Goal: Information Seeking & Learning: Learn about a topic

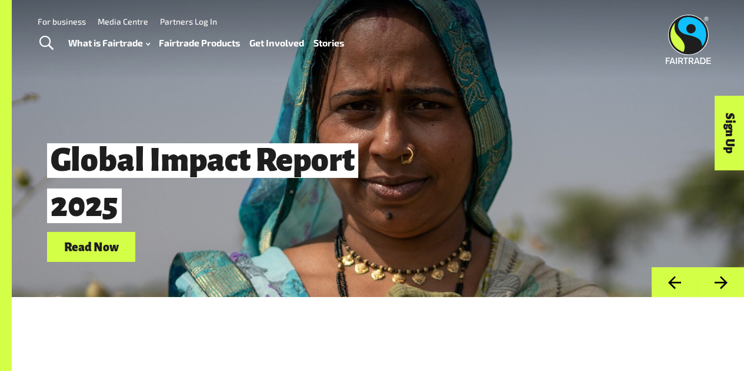
click at [300, 209] on span "Global Impact Report 2025" at bounding box center [221, 184] width 349 height 98
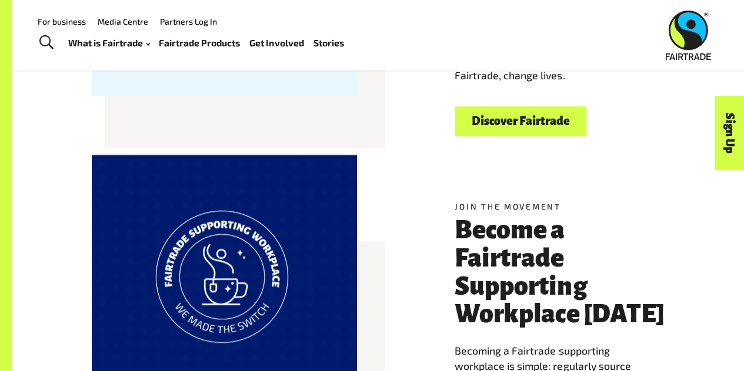
scroll to position [468, 0]
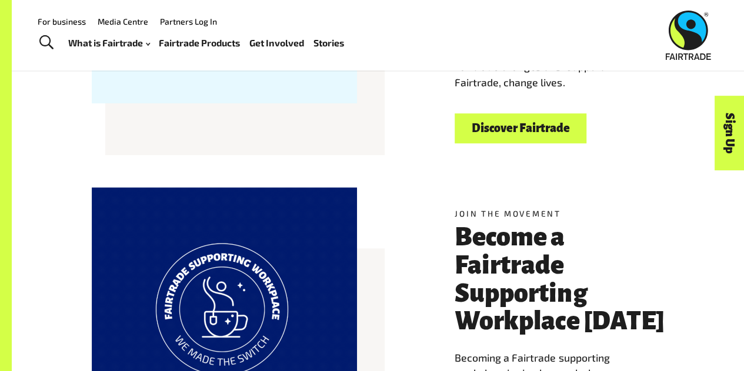
click at [216, 42] on link "Fairtrade Products" at bounding box center [199, 43] width 81 height 16
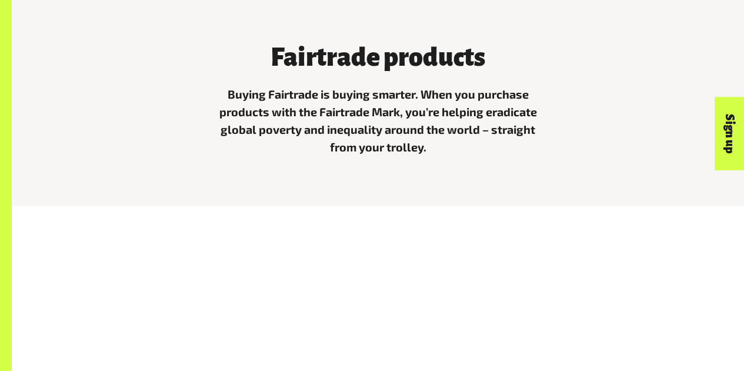
scroll to position [555, 0]
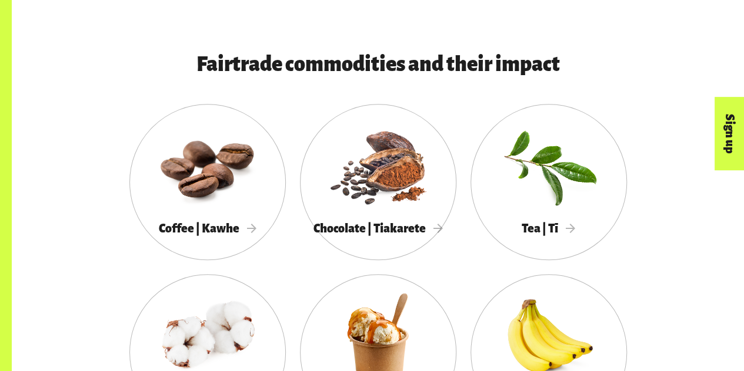
click at [684, 56] on div "Fairtrade commodities and their impact Coffee | Kawhe Chocolate | Tiakarete Tea…" at bounding box center [378, 249] width 732 height 467
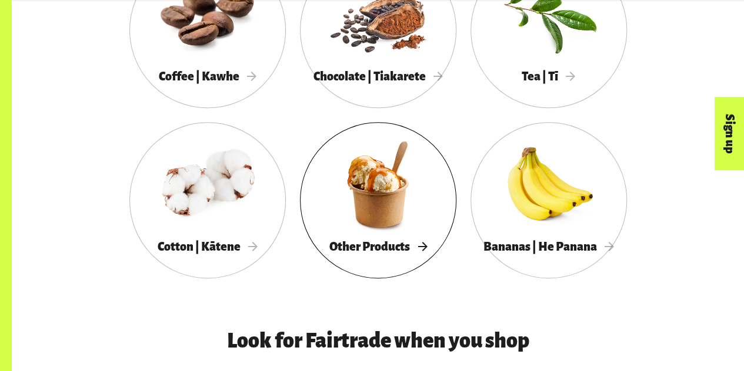
scroll to position [708, 0]
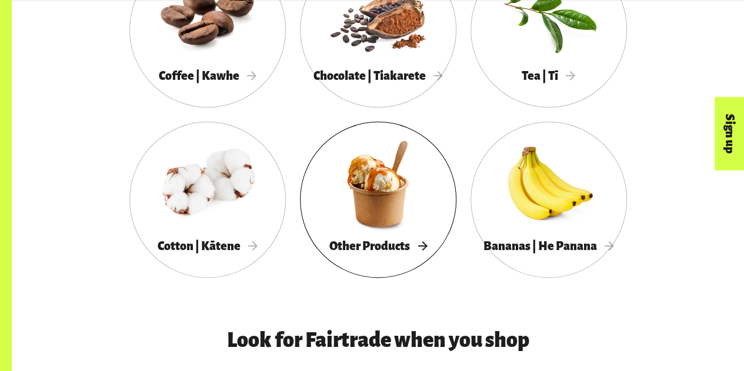
click at [384, 249] on span "Other Products" at bounding box center [378, 246] width 98 height 13
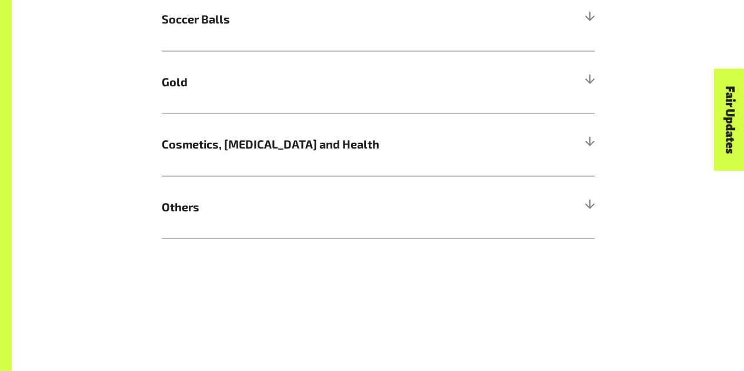
scroll to position [1146, 0]
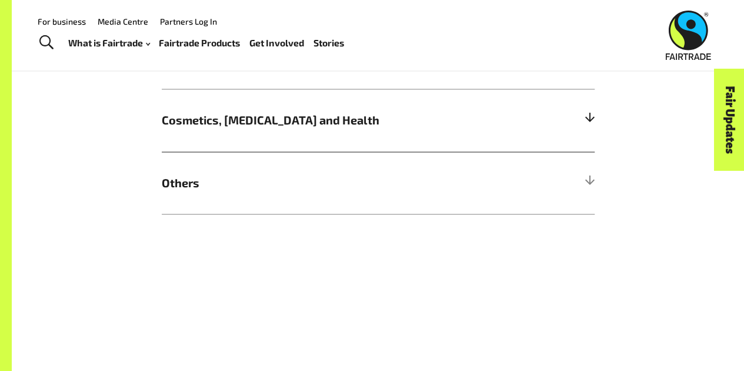
click at [575, 118] on h5 "Cosmetics, [MEDICAL_DATA] and Health" at bounding box center [378, 120] width 433 height 63
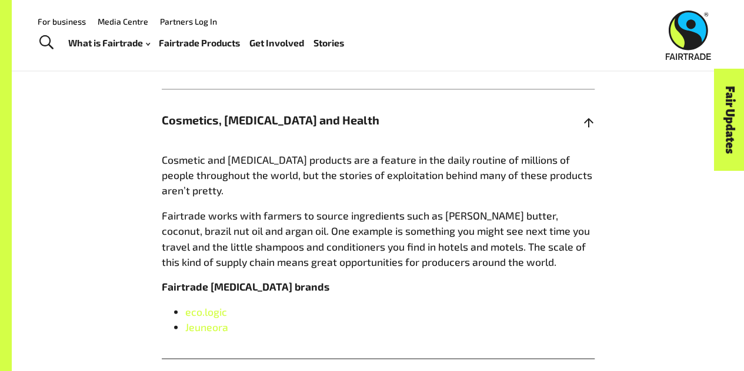
scroll to position [1228, 0]
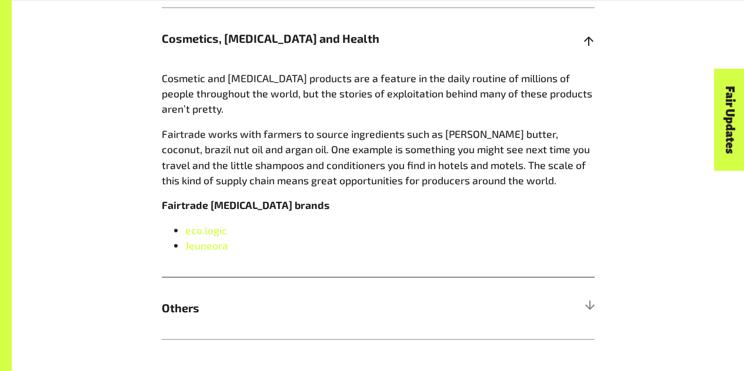
click at [200, 227] on span "eco.logic" at bounding box center [206, 230] width 42 height 13
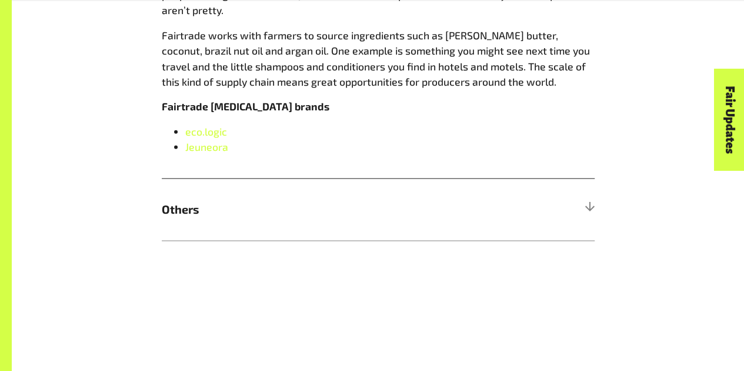
scroll to position [1332, 0]
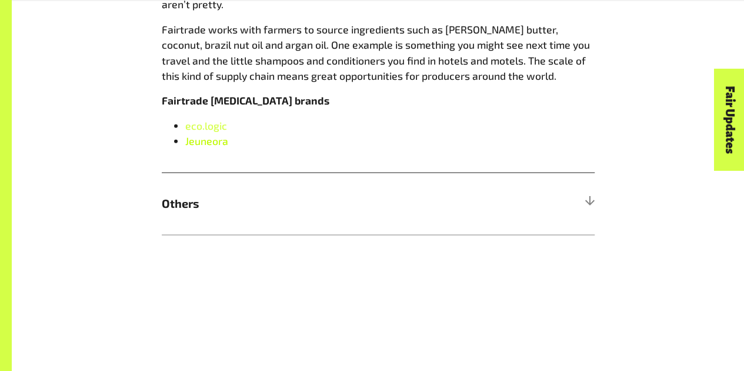
click at [213, 148] on link "Jeuneora" at bounding box center [206, 141] width 43 height 13
